Goal: Answer question/provide support: Share knowledge or assist other users

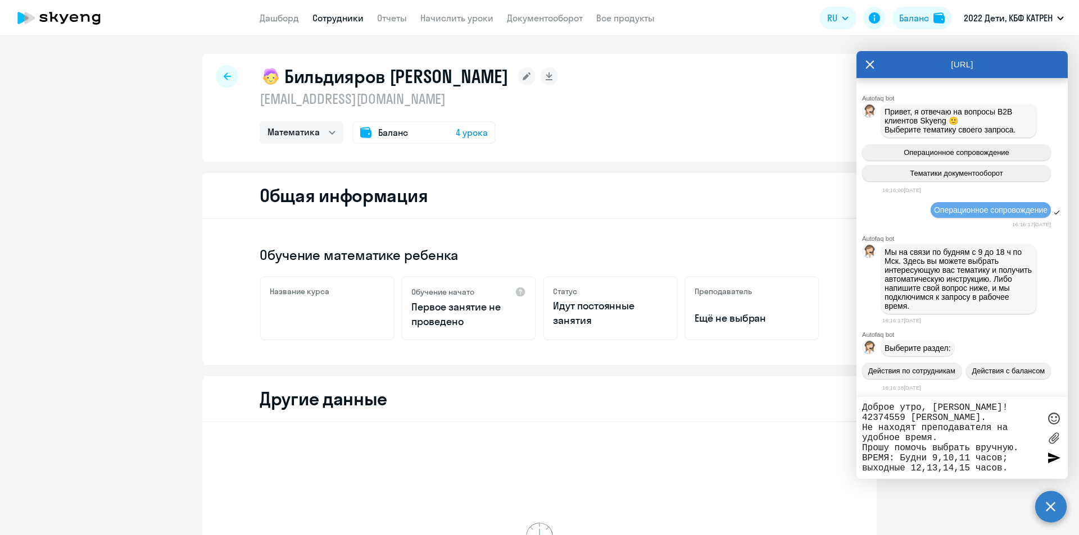
select select "math"
click at [334, 9] on app-header "Дашборд Сотрудники Отчеты Начислить уроки Документооборот Все продукты Дашборд …" at bounding box center [539, 18] width 1079 height 36
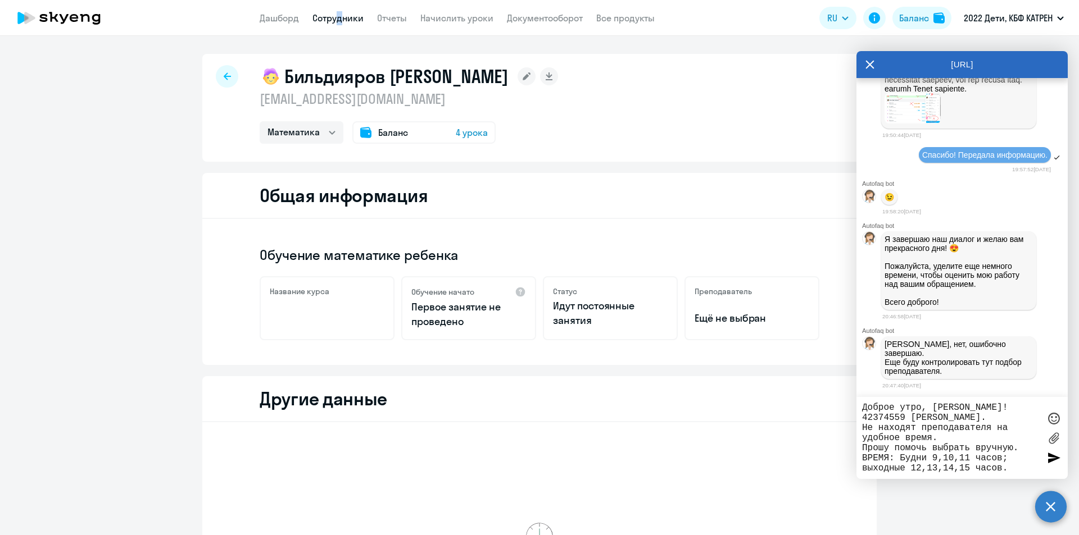
click at [337, 16] on link "Сотрудники" at bounding box center [337, 17] width 51 height 11
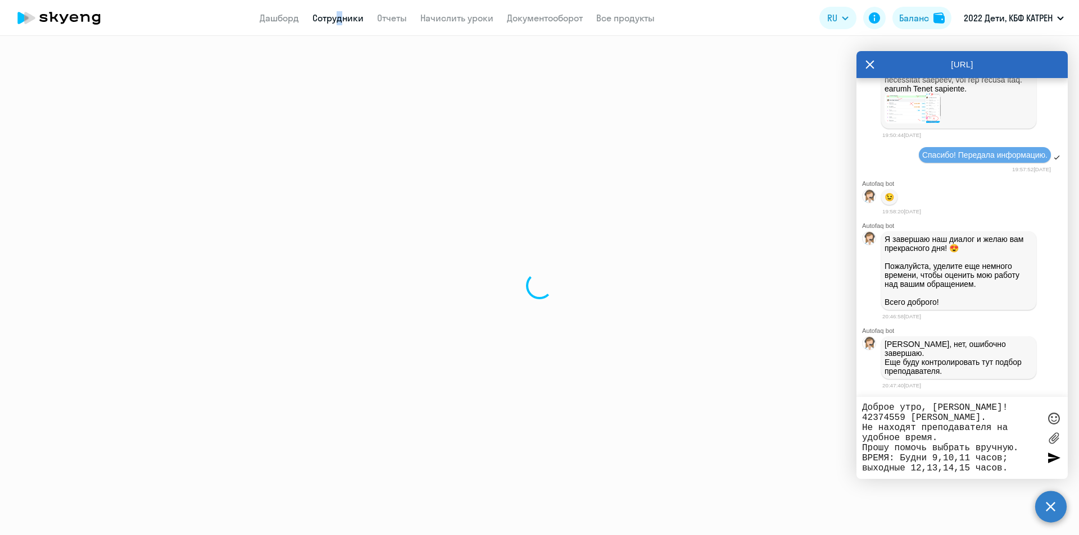
select select "30"
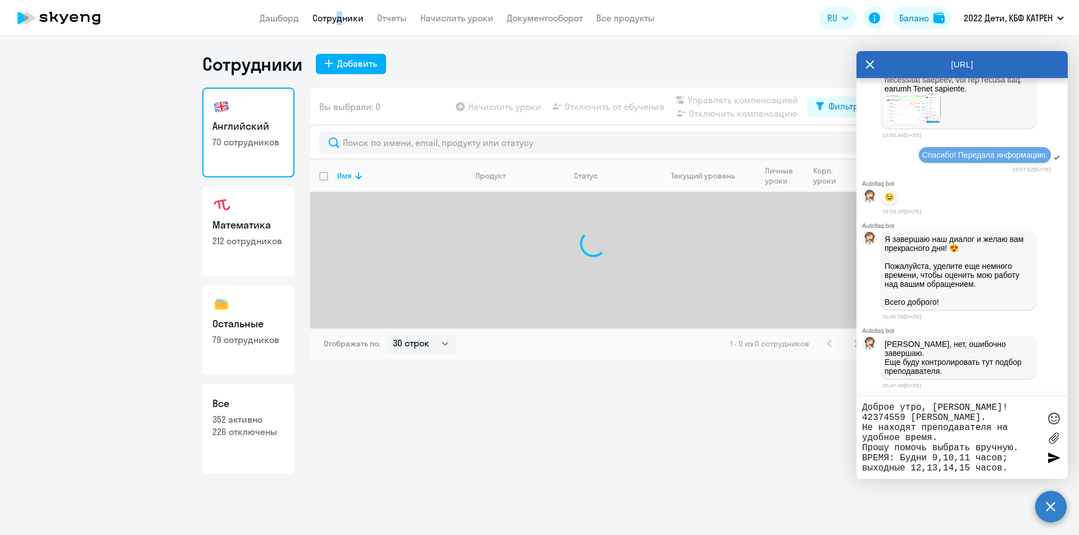
drag, startPoint x: 221, startPoint y: 428, endPoint x: 284, endPoint y: 394, distance: 71.6
click at [223, 428] on p "226 отключены" at bounding box center [248, 432] width 72 height 12
select select "30"
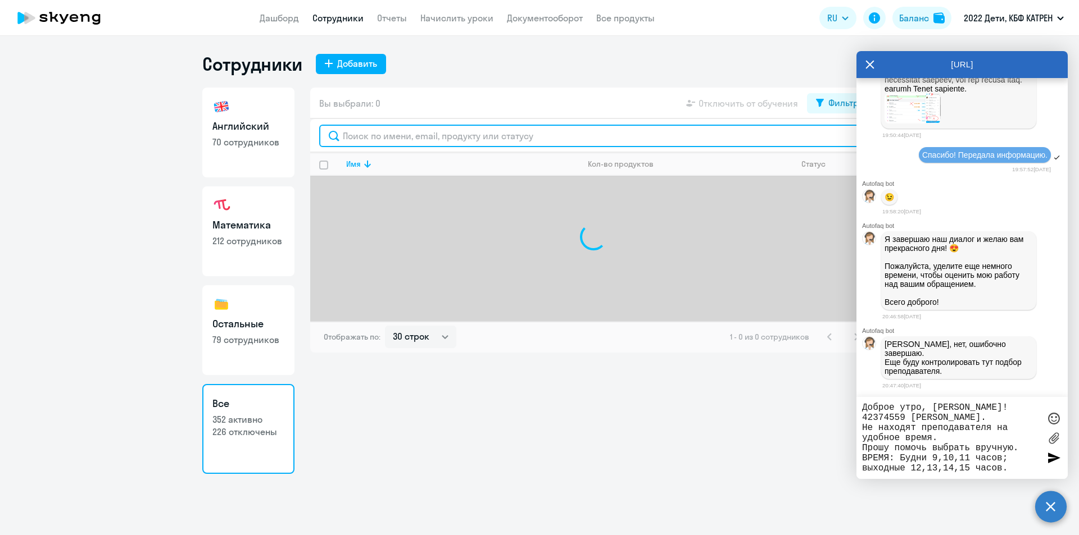
click at [450, 134] on input "text" at bounding box center [593, 136] width 548 height 22
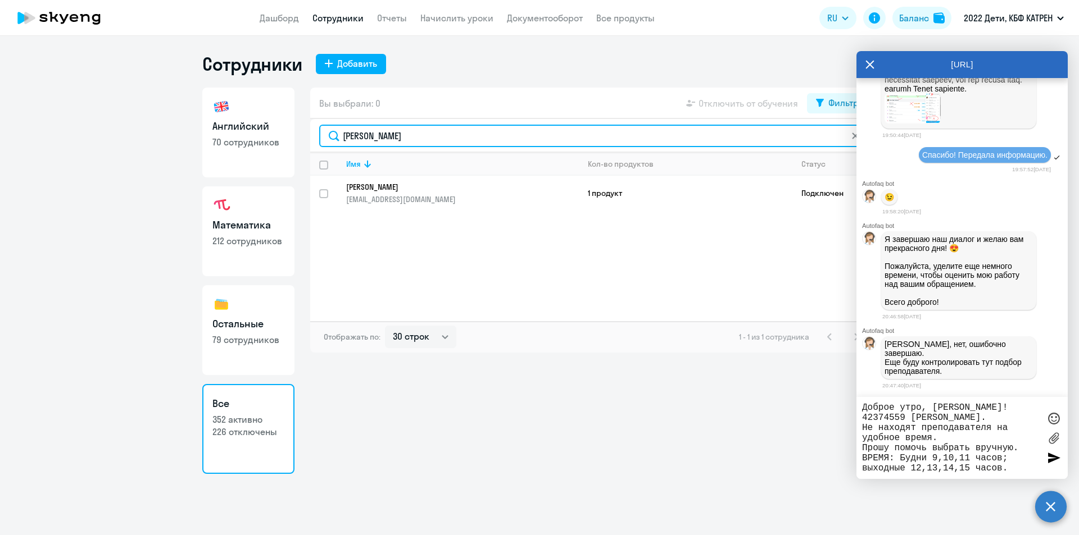
type input "[PERSON_NAME]"
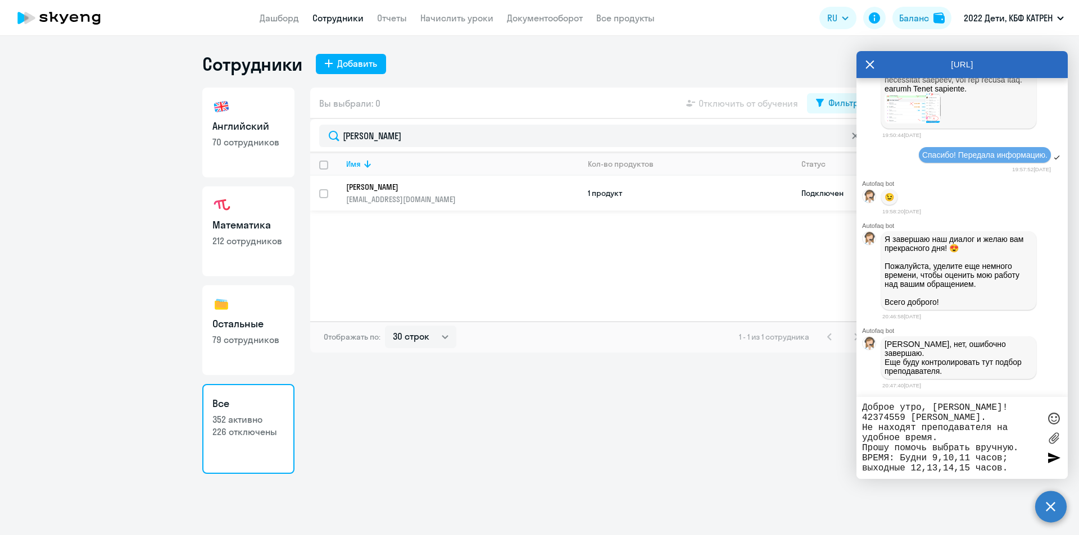
click at [411, 192] on p "[PERSON_NAME]" at bounding box center [454, 187] width 217 height 10
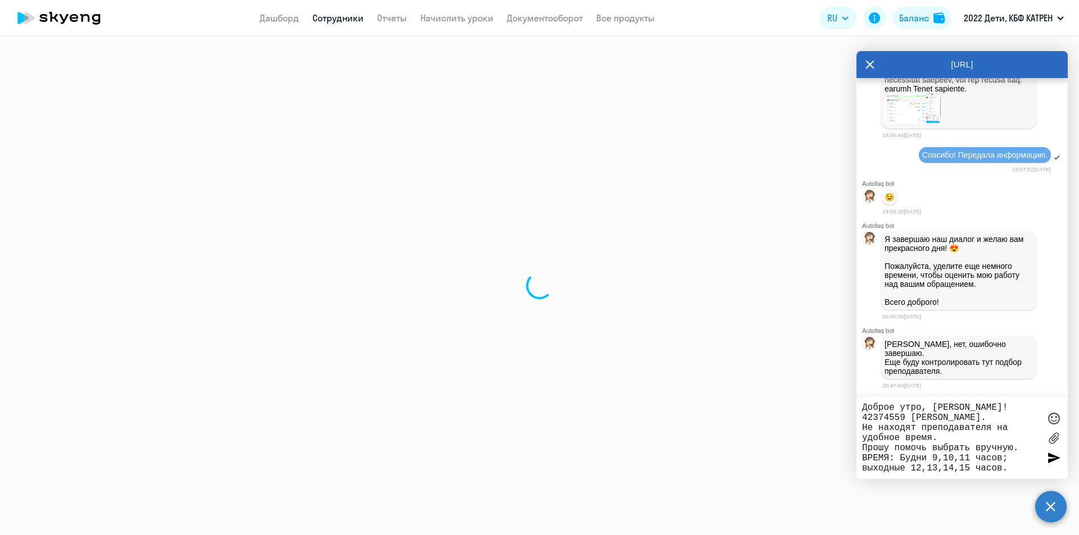
select select "math"
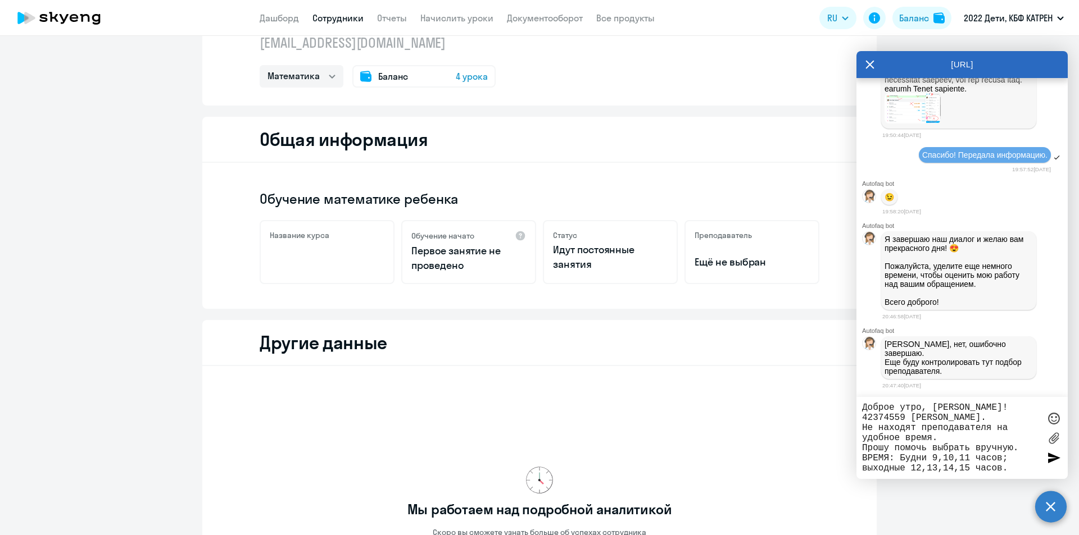
scroll to position [28968, 0]
click at [1052, 460] on div at bounding box center [1053, 457] width 17 height 17
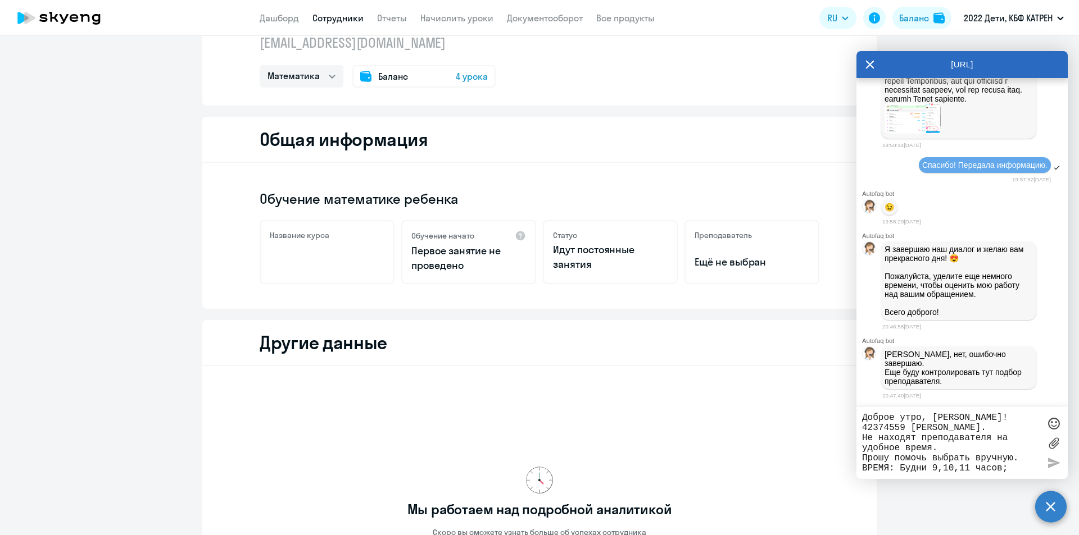
scroll to position [29057, 0]
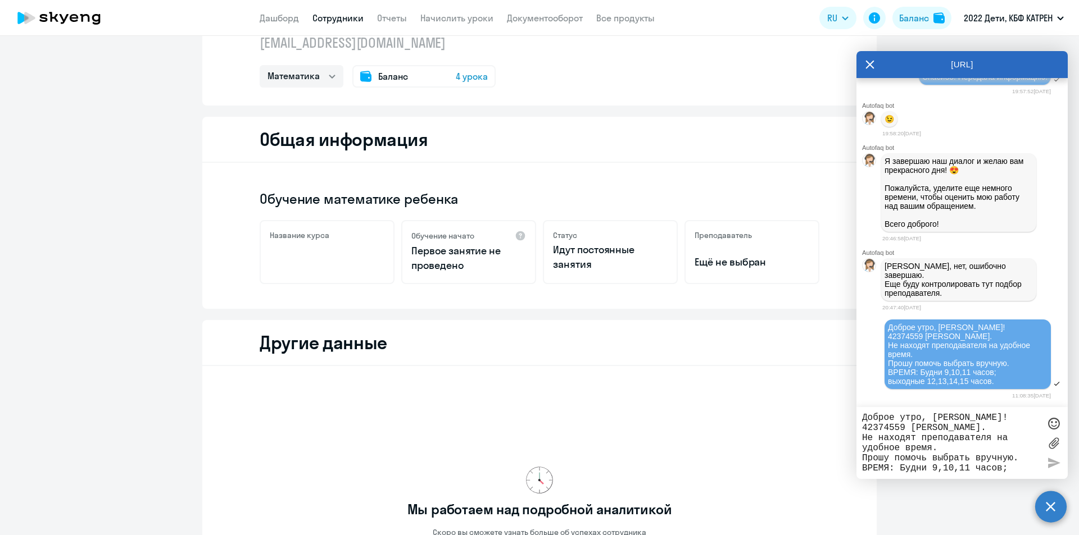
click at [934, 426] on textarea "Доброе утро, [PERSON_NAME]! 42374559 [PERSON_NAME]. Не находят преподавателя на…" at bounding box center [951, 443] width 178 height 61
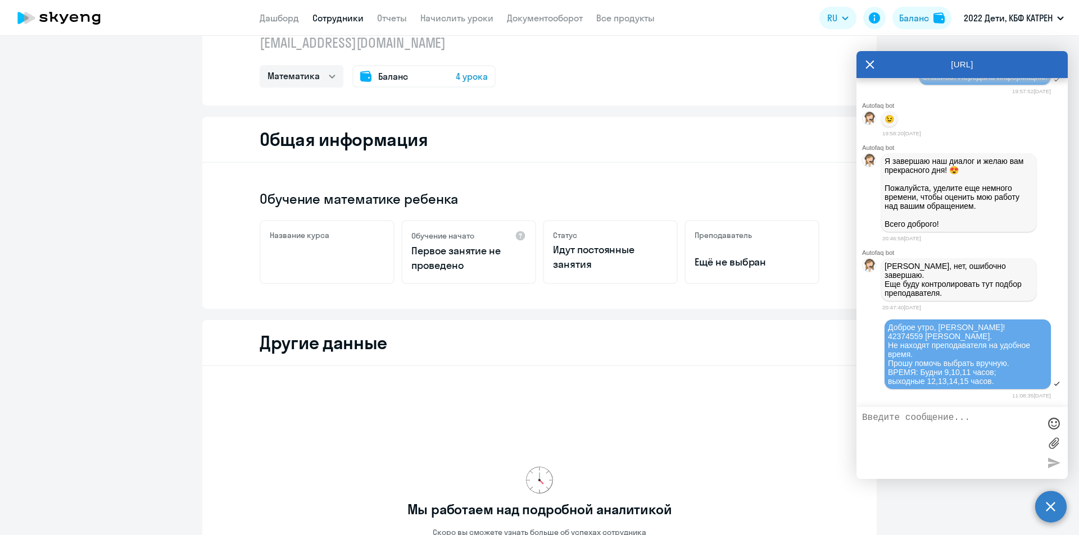
paste textarea "42305841"
click at [863, 420] on textarea "42305841" at bounding box center [951, 443] width 178 height 61
click at [992, 419] on textarea "И вдогонку 42305841" at bounding box center [951, 443] width 178 height 61
click at [944, 439] on textarea "И вдогонку 42305841 [PERSON_NAME]. Та же ситуация." at bounding box center [951, 443] width 178 height 61
paste textarea "42305841 [PERSON_NAME]. Оставляла запрос на подбор преподавателя вручную в табл…"
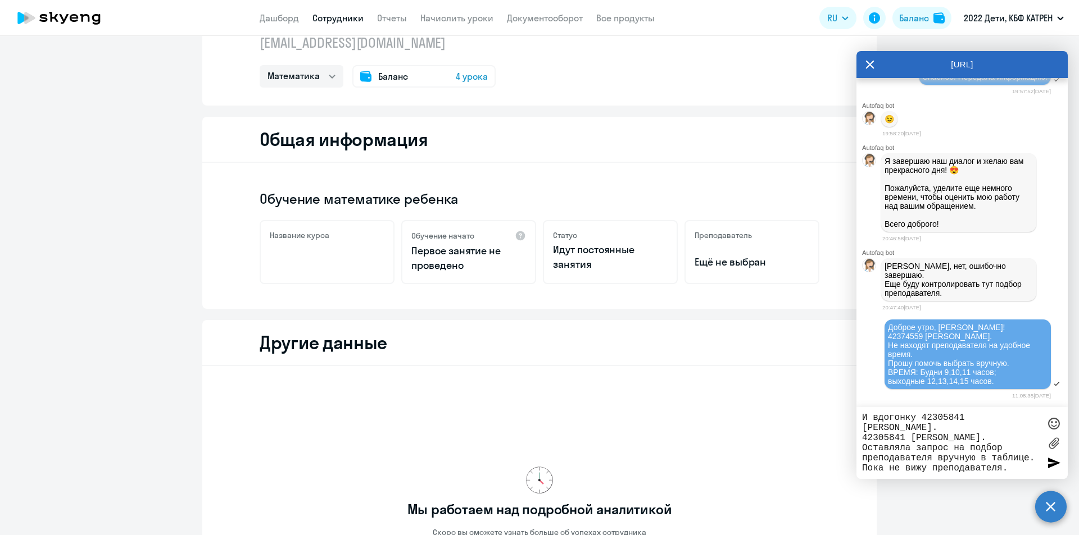
scroll to position [10, 0]
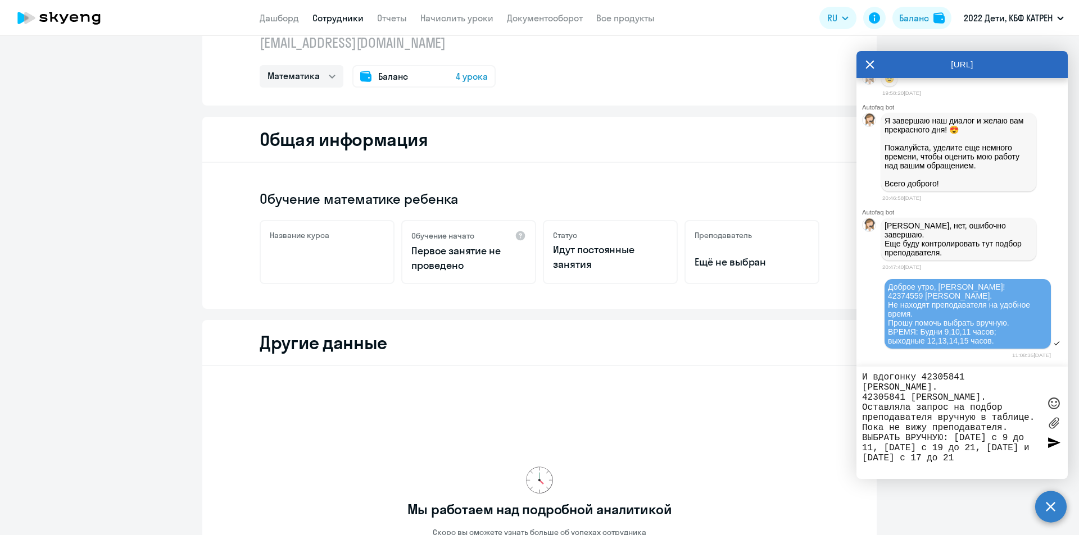
drag, startPoint x: 863, startPoint y: 386, endPoint x: 1012, endPoint y: 391, distance: 148.9
click at [1012, 391] on textarea "И вдогонку 42305841 [PERSON_NAME]. 42305841 [PERSON_NAME]. Оставляла запрос на …" at bounding box center [951, 422] width 178 height 101
click at [867, 385] on textarea "И вдогонку 42305841 [PERSON_NAME]. Оставляла запрос на подбор преподавателя вру…" at bounding box center [951, 422] width 178 height 101
type textarea "И вдогонку 42305841 [PERSON_NAME]. Я оставляла запрос на подбор преподавателя в…"
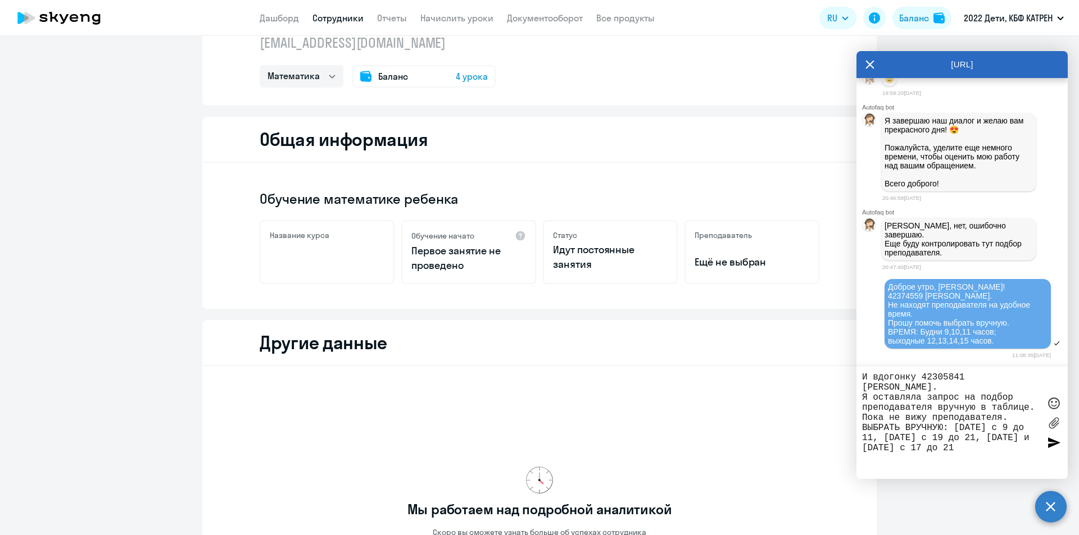
click at [1052, 442] on div at bounding box center [1053, 442] width 17 height 17
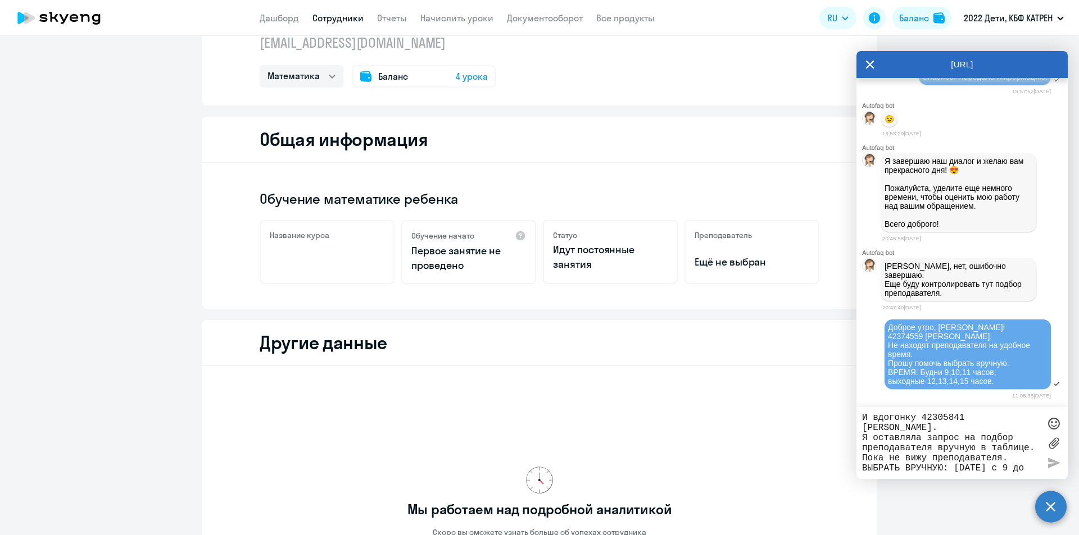
scroll to position [29163, 0]
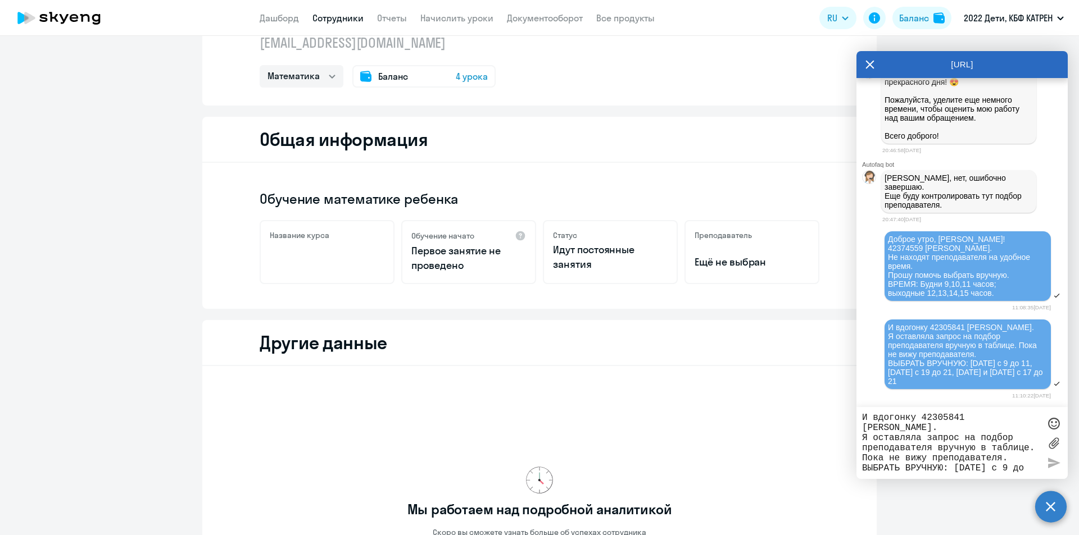
click at [308, 19] on nav "Дашборд Сотрудники Отчеты Начислить уроки Документооборот Все продукты" at bounding box center [457, 18] width 395 height 14
click at [292, 16] on link "Дашборд" at bounding box center [279, 17] width 39 height 11
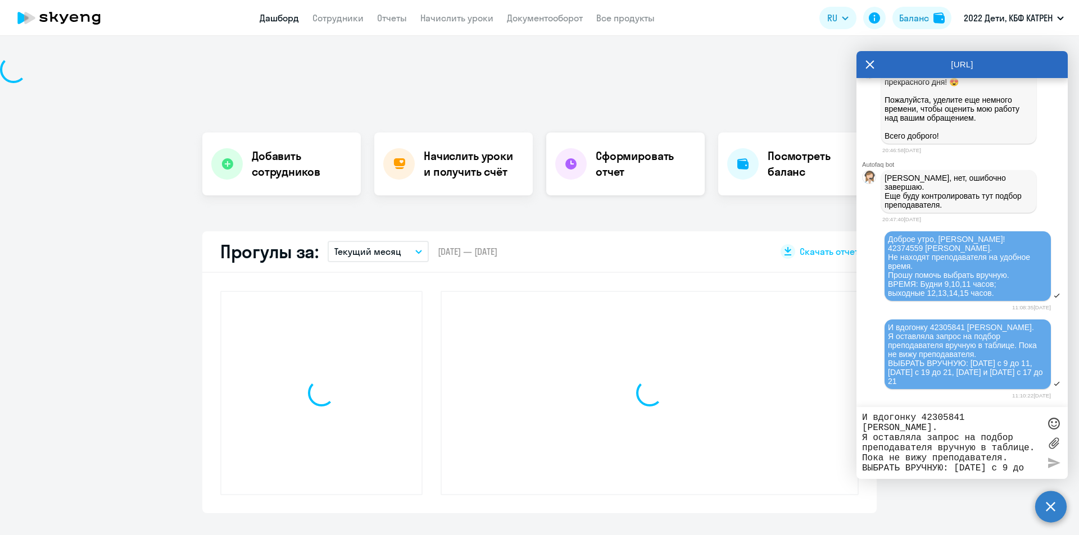
scroll to position [135, 0]
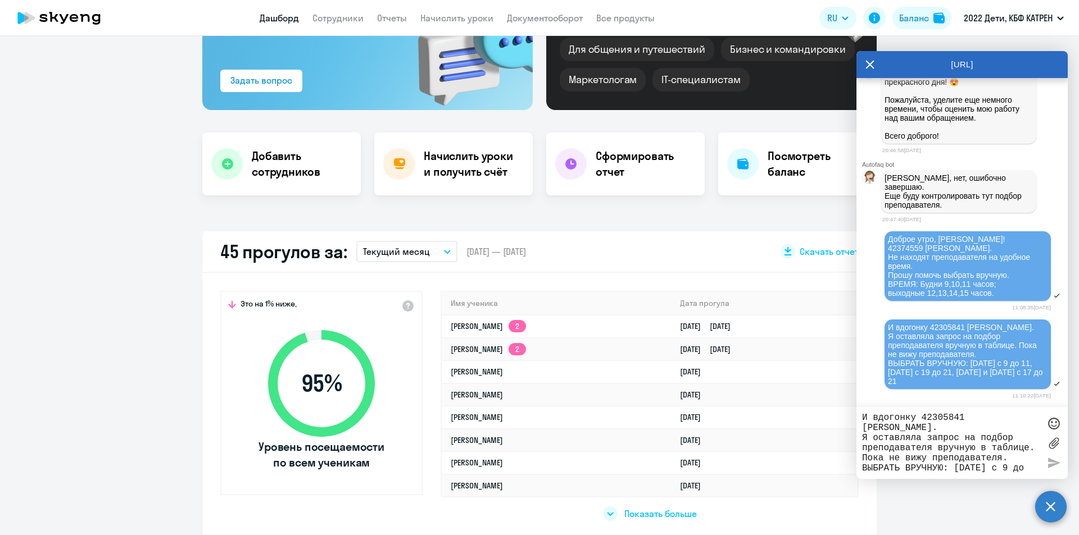
select select "30"
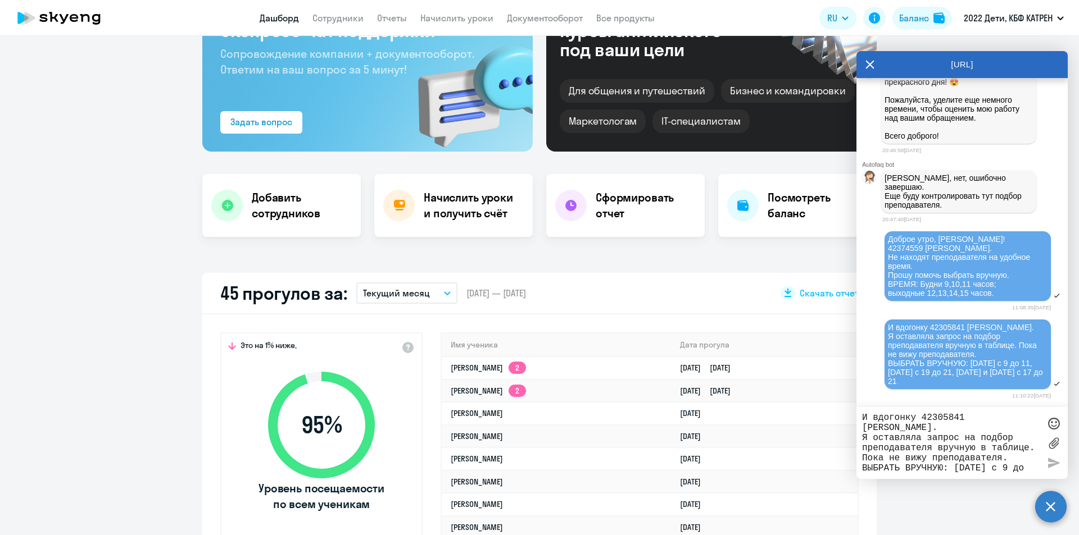
scroll to position [22, 0]
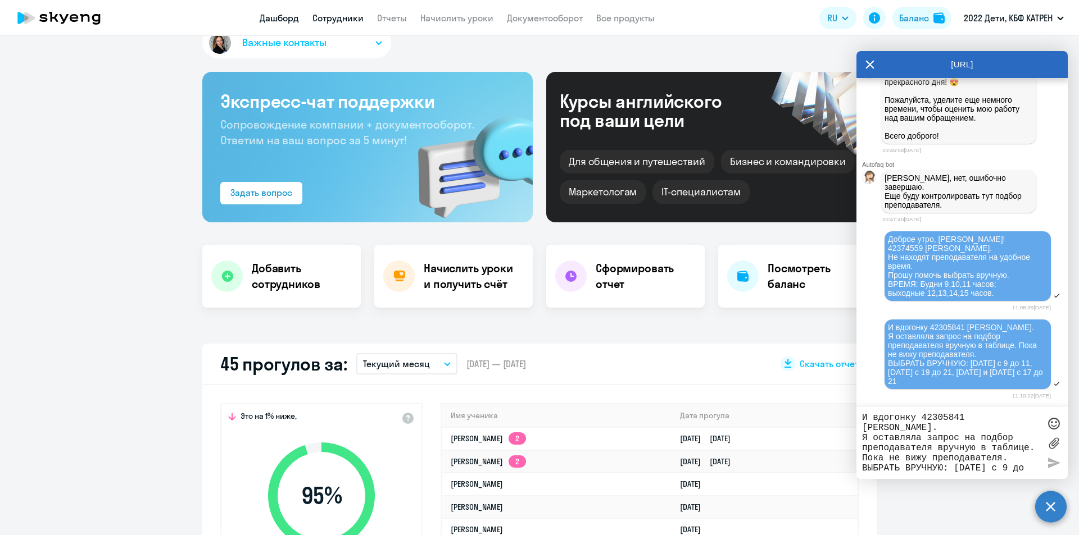
click at [344, 19] on link "Сотрудники" at bounding box center [337, 17] width 51 height 11
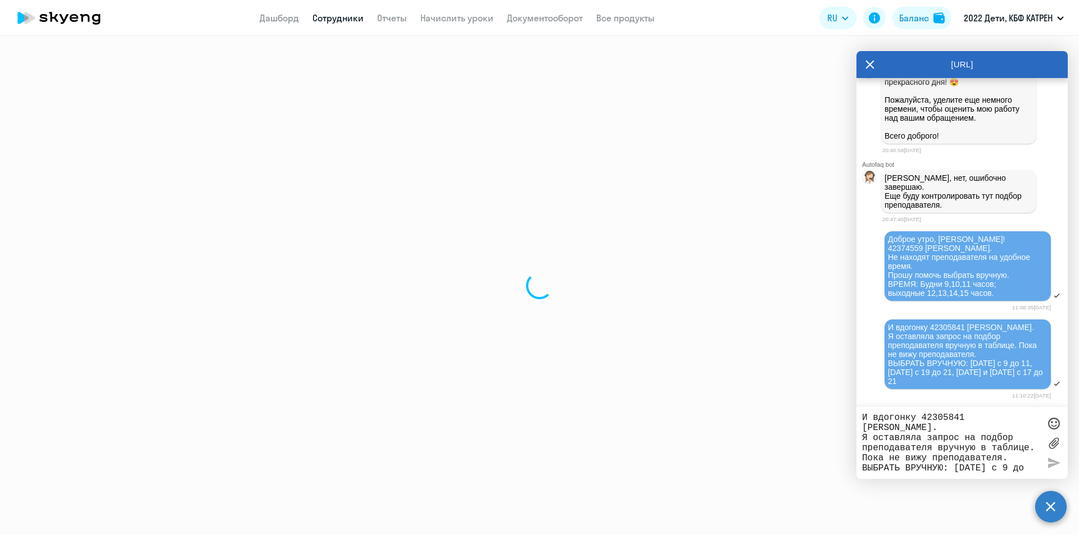
select select "30"
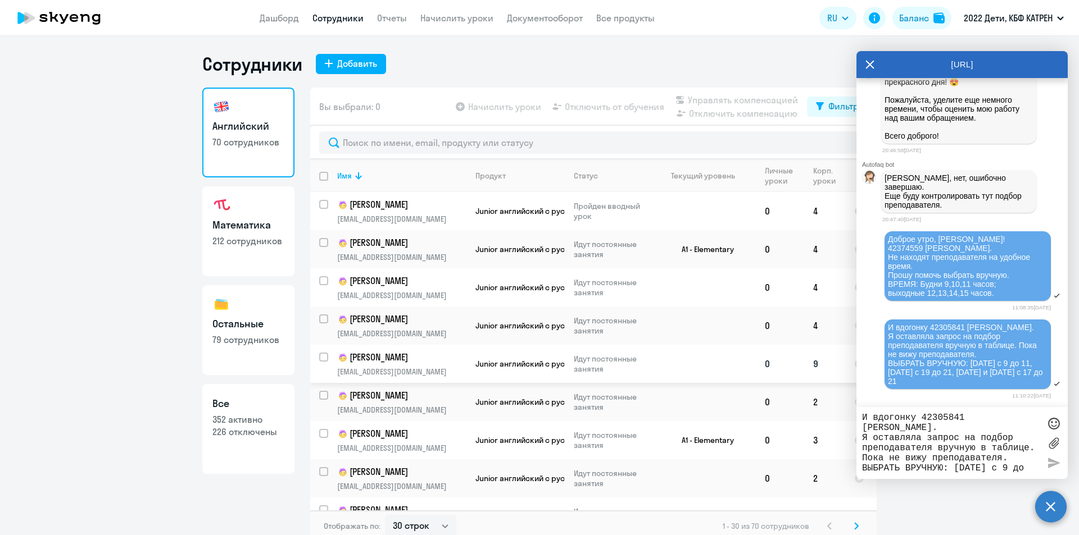
click at [367, 361] on p "[PERSON_NAME]" at bounding box center [400, 357] width 127 height 13
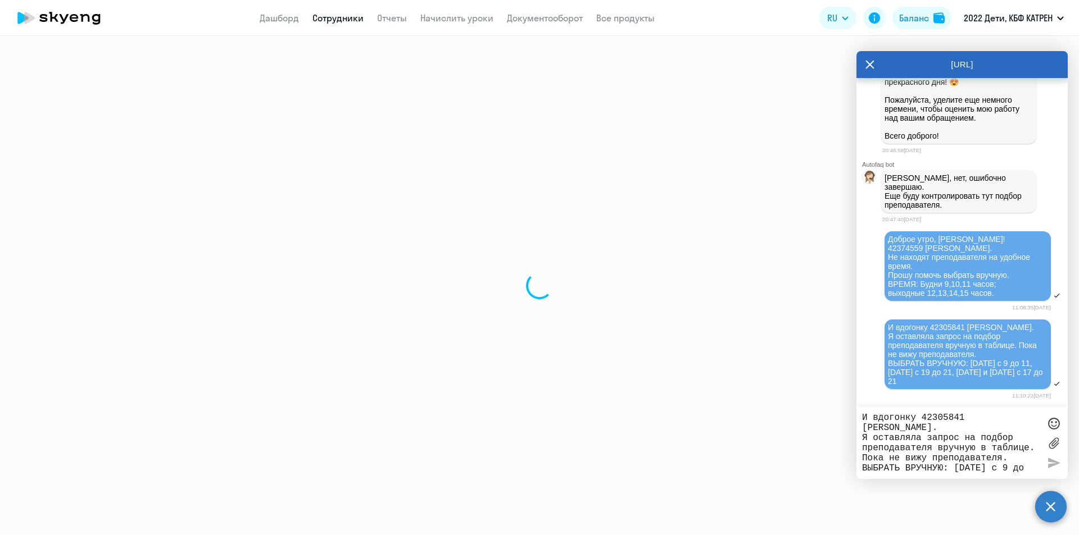
select select "english"
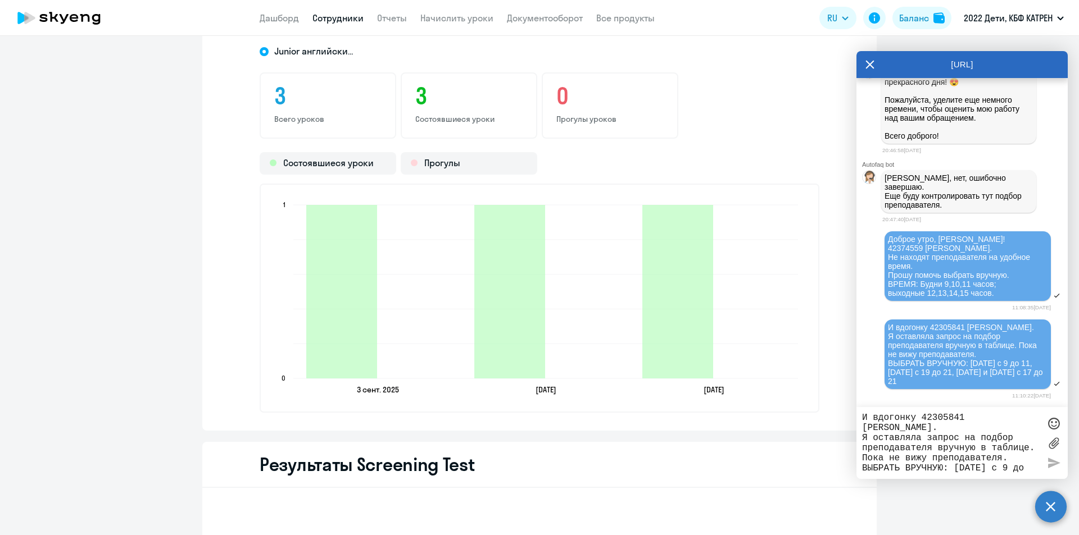
scroll to position [1404, 0]
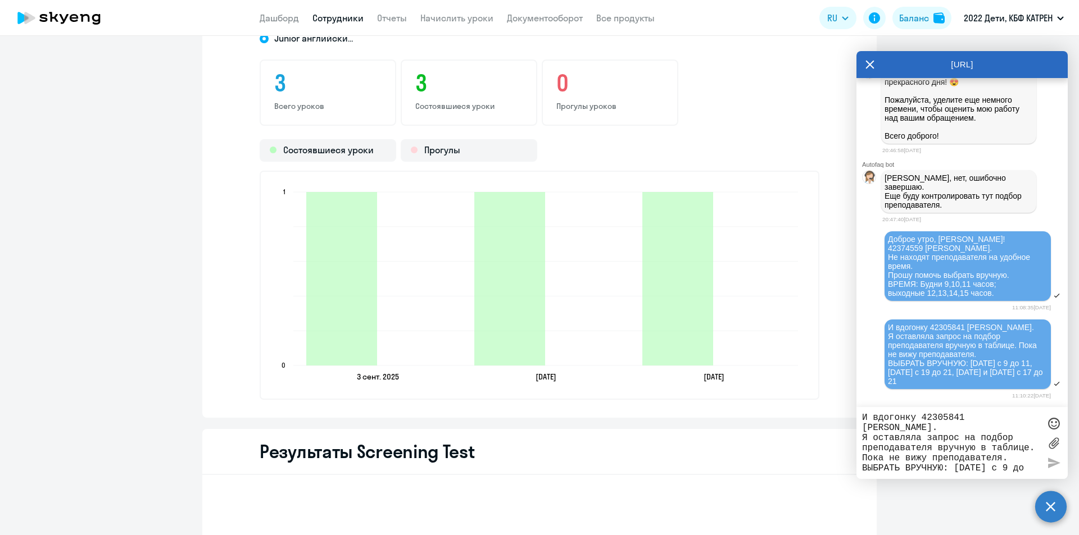
select select "30"
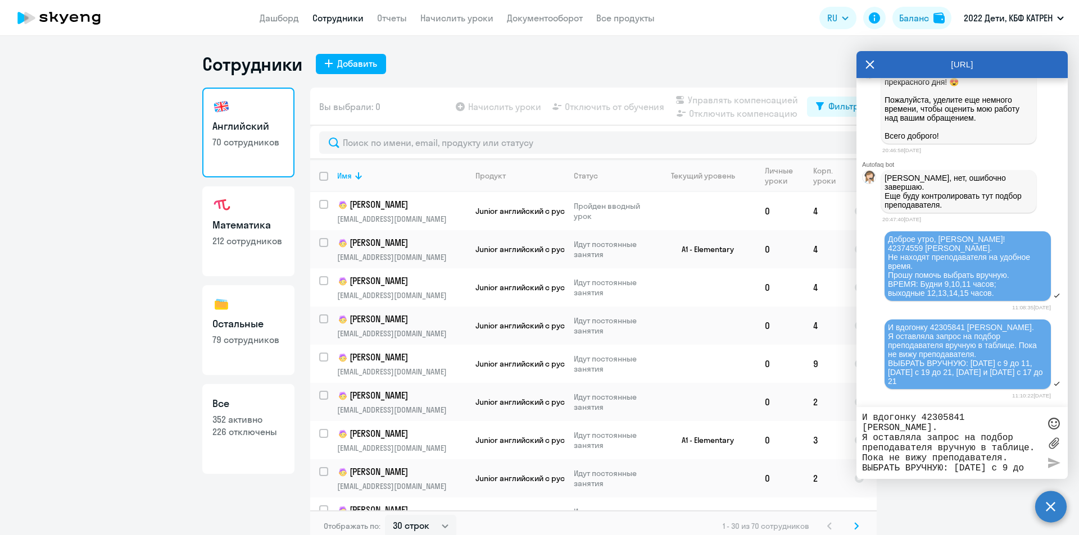
click at [248, 238] on p "212 сотрудников" at bounding box center [248, 241] width 72 height 12
select select "30"
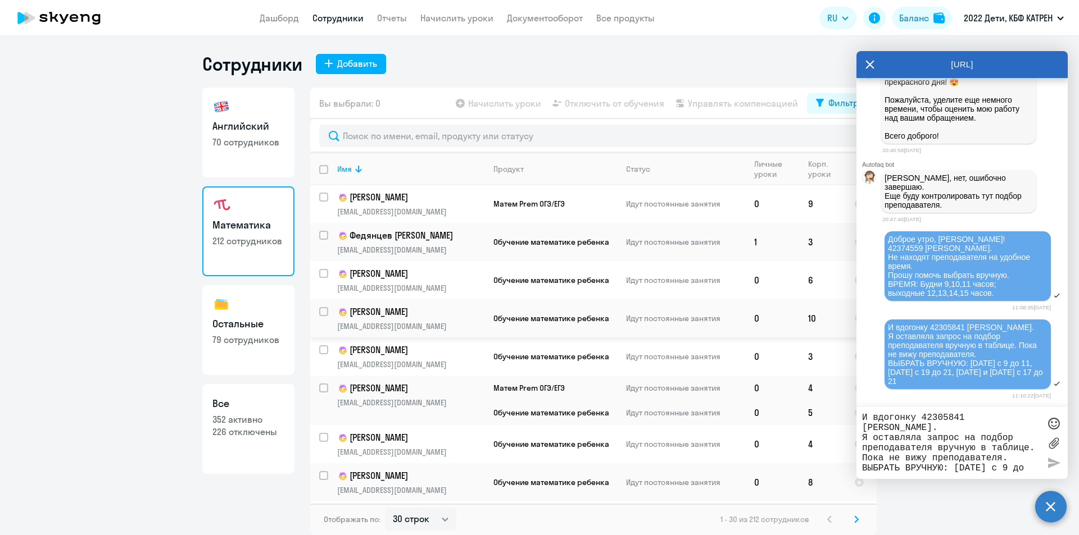
scroll to position [839, 0]
